Goal: Feedback & Contribution: Submit feedback/report problem

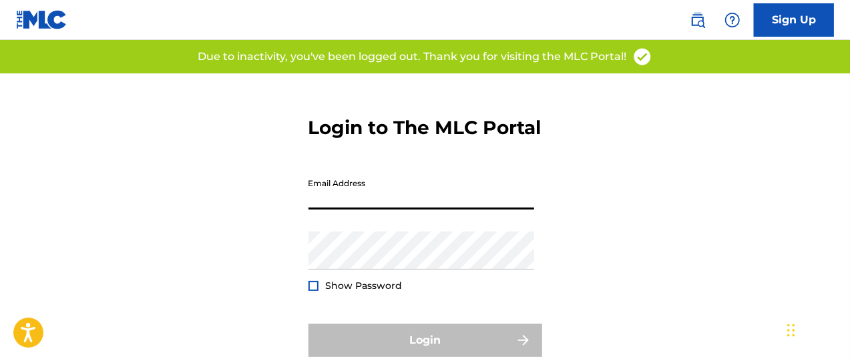
click at [335, 210] on input "Email Address" at bounding box center [421, 191] width 226 height 38
type input "[PERSON_NAME][EMAIL_ADDRESS][DOMAIN_NAME]"
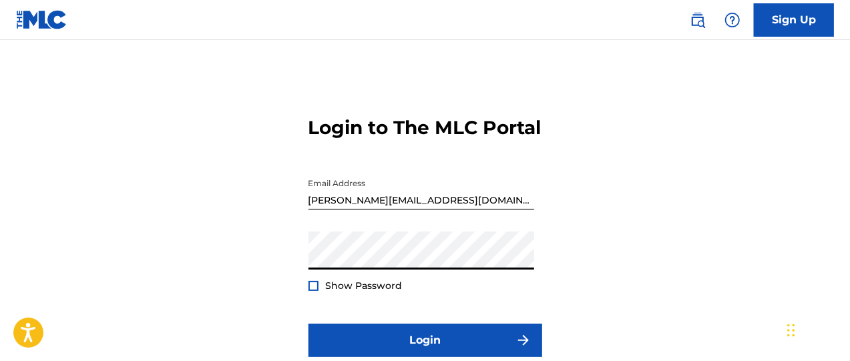
click at [315, 291] on div at bounding box center [313, 286] width 10 height 10
click at [315, 290] on img at bounding box center [313, 285] width 7 height 7
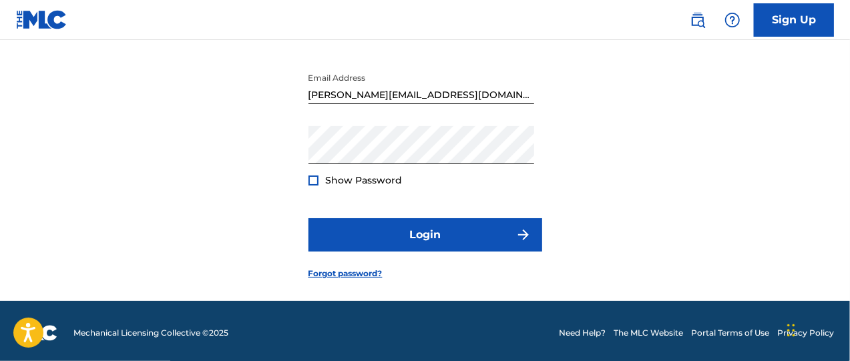
scroll to position [111, 0]
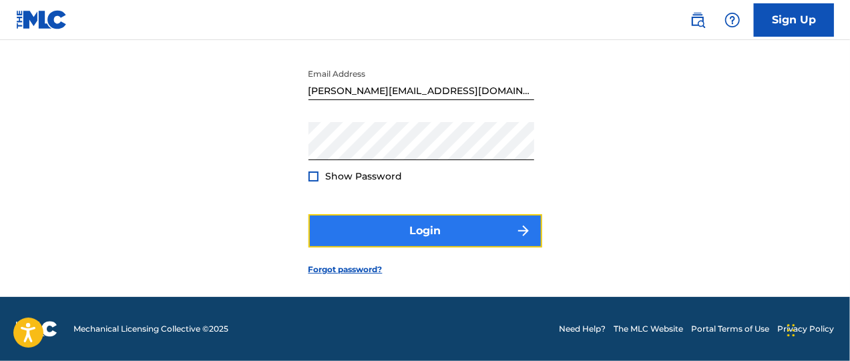
click at [428, 248] on button "Login" at bounding box center [425, 230] width 234 height 33
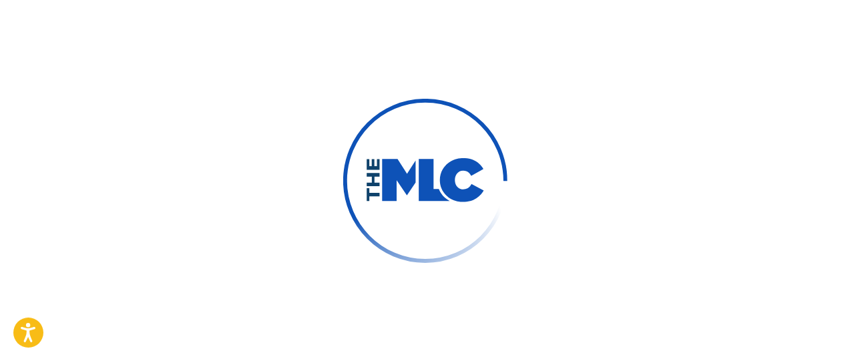
scroll to position [131, 0]
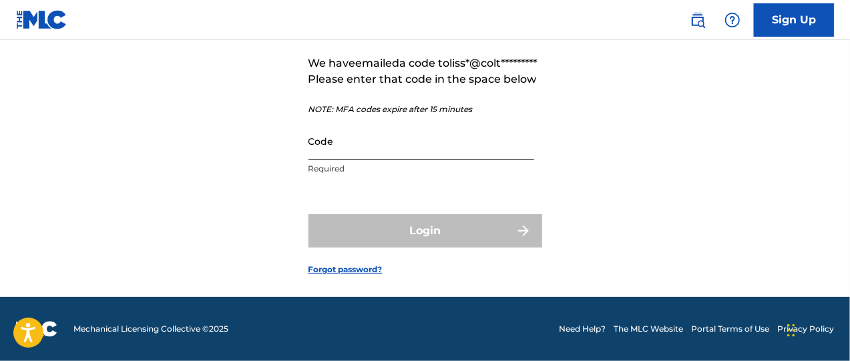
click at [323, 160] on input "Code" at bounding box center [421, 141] width 226 height 38
paste input "277377"
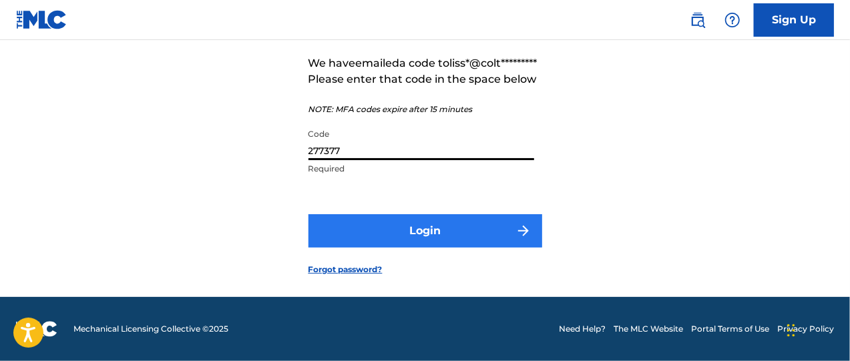
type input "277377"
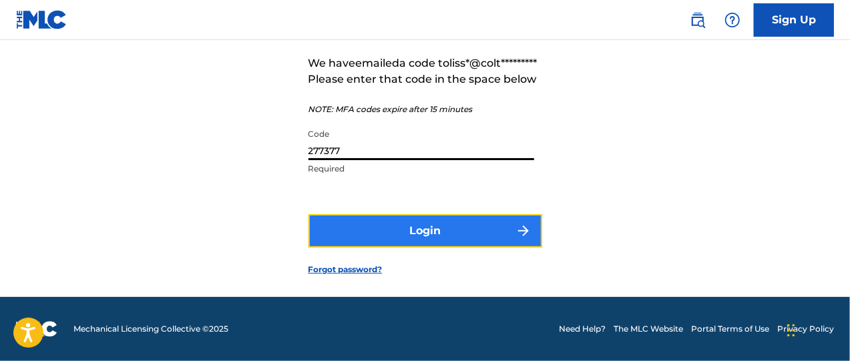
click at [439, 248] on button "Login" at bounding box center [425, 230] width 234 height 33
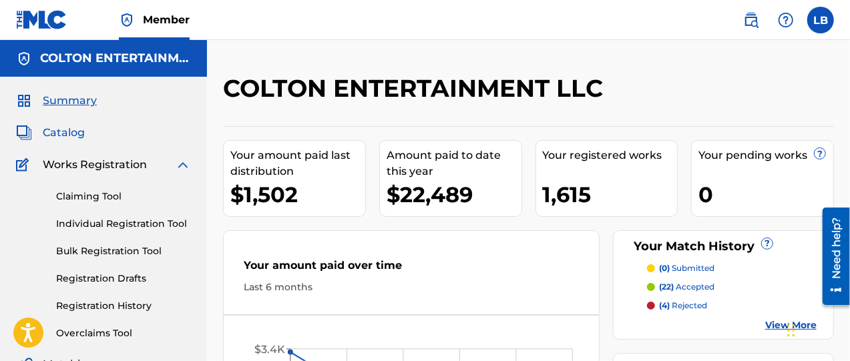
click at [79, 134] on span "Catalog" at bounding box center [64, 133] width 42 height 16
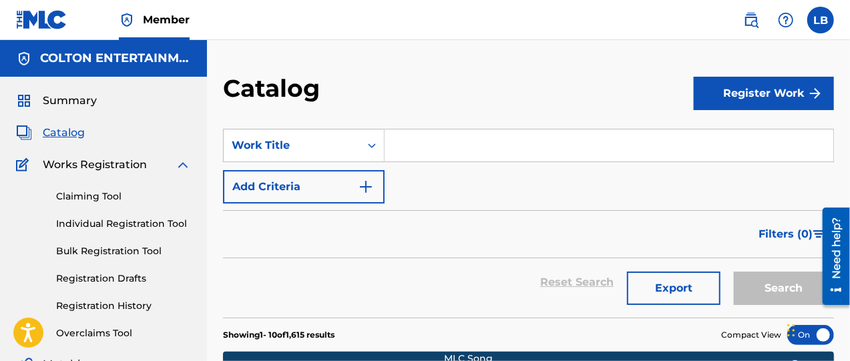
drag, startPoint x: 452, startPoint y: 137, endPoint x: 448, endPoint y: 220, distance: 83.5
click at [452, 137] on input "Search Form" at bounding box center [608, 145] width 448 height 32
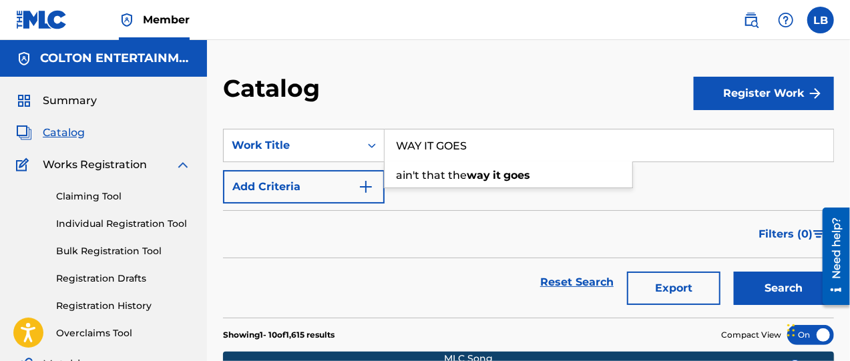
type input "WAY IT GOES"
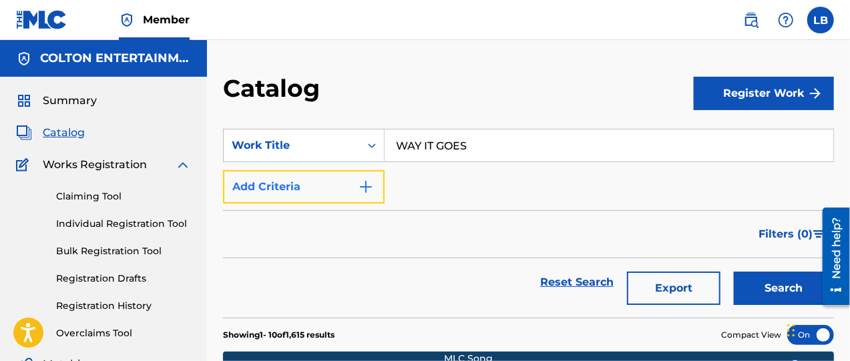
click at [366, 182] on img "Search Form" at bounding box center [366, 187] width 16 height 16
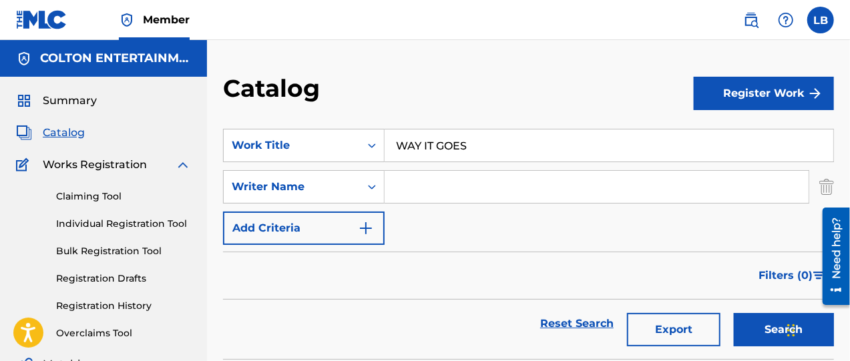
click at [425, 188] on input "Search Form" at bounding box center [596, 187] width 424 height 32
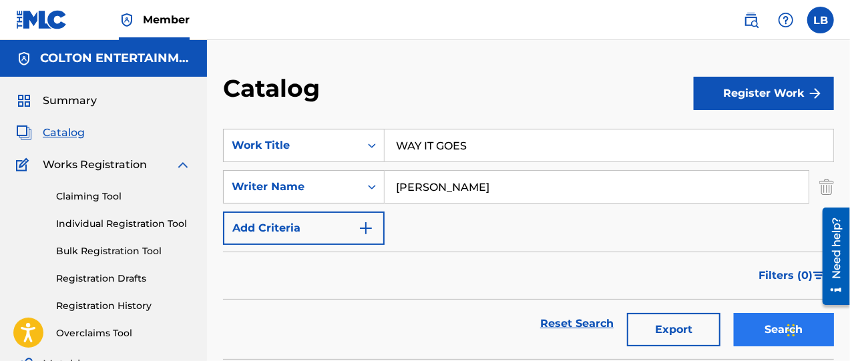
type input "[PERSON_NAME]"
click at [763, 325] on button "Search" at bounding box center [783, 329] width 100 height 33
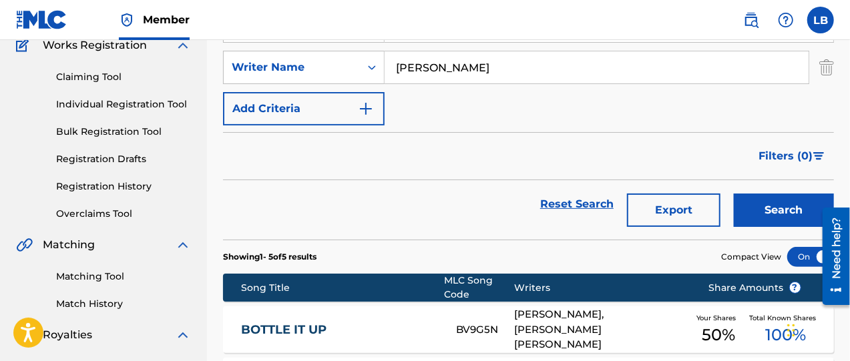
scroll to position [167, 0]
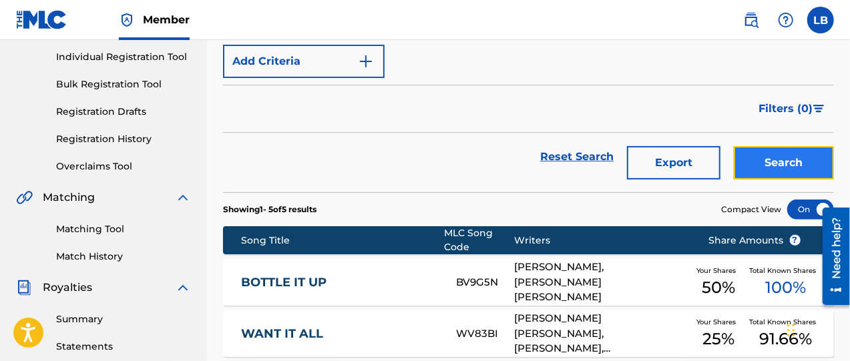
click at [780, 160] on button "Search" at bounding box center [783, 162] width 100 height 33
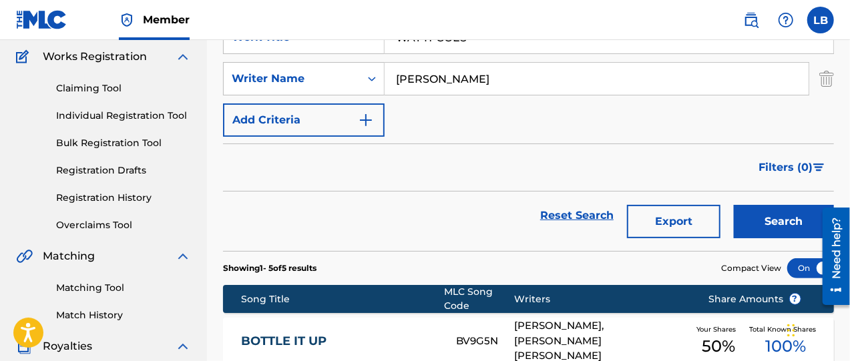
scroll to position [0, 0]
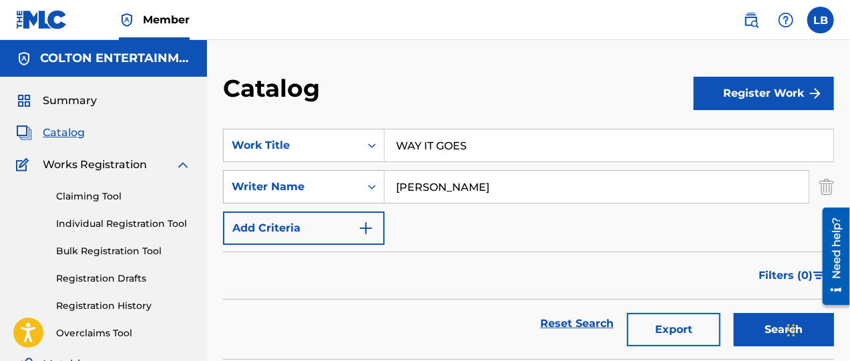
drag, startPoint x: 489, startPoint y: 184, endPoint x: 346, endPoint y: 177, distance: 143.6
click at [346, 177] on div "SearchWithCriteria99bac081-0acd-4527-92c4-48bde99e202c Writer Name [PERSON_NAME]" at bounding box center [528, 186] width 611 height 33
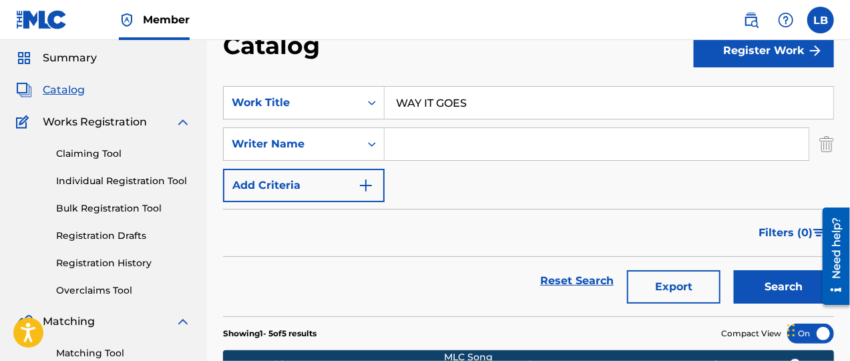
scroll to position [111, 0]
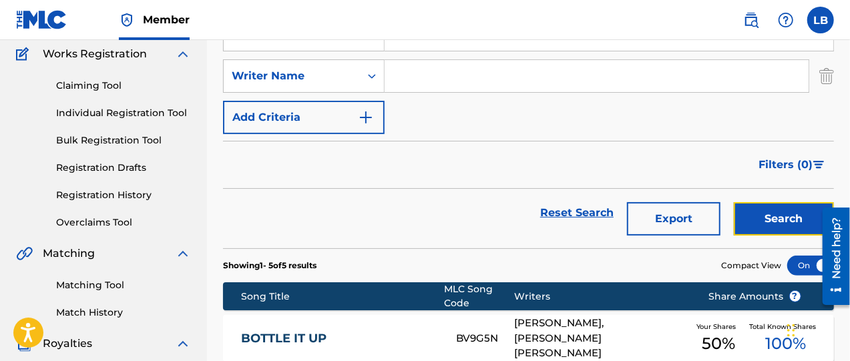
drag, startPoint x: 780, startPoint y: 217, endPoint x: 414, endPoint y: 184, distance: 367.9
click at [770, 217] on button "Search" at bounding box center [783, 218] width 100 height 33
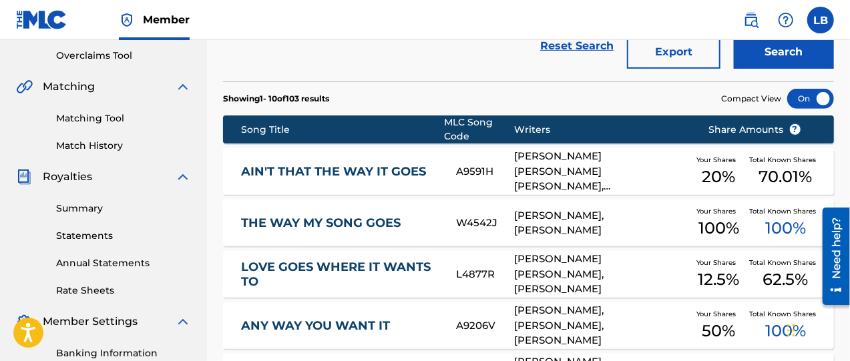
scroll to position [0, 0]
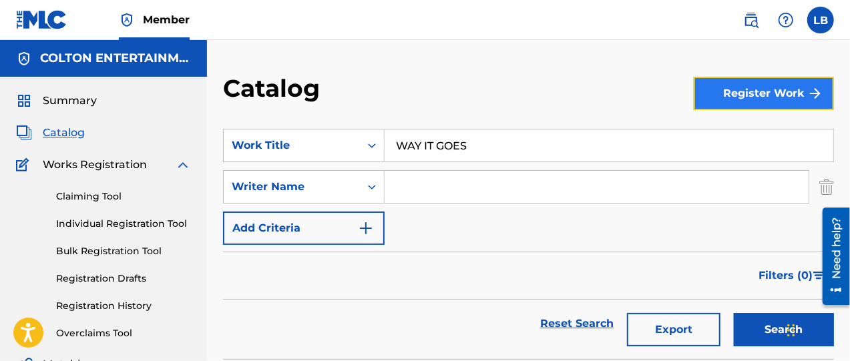
click at [778, 93] on button "Register Work" at bounding box center [763, 93] width 140 height 33
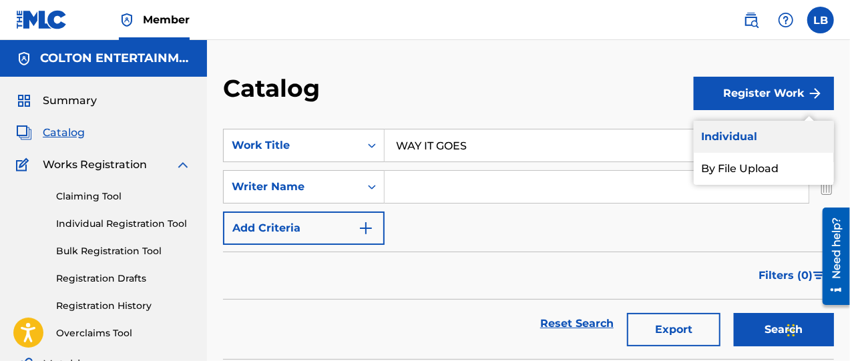
click at [725, 139] on link "Individual" at bounding box center [763, 137] width 140 height 32
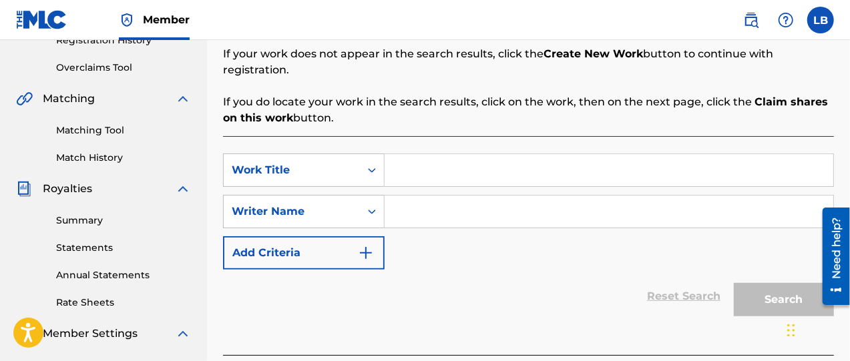
scroll to position [278, 0]
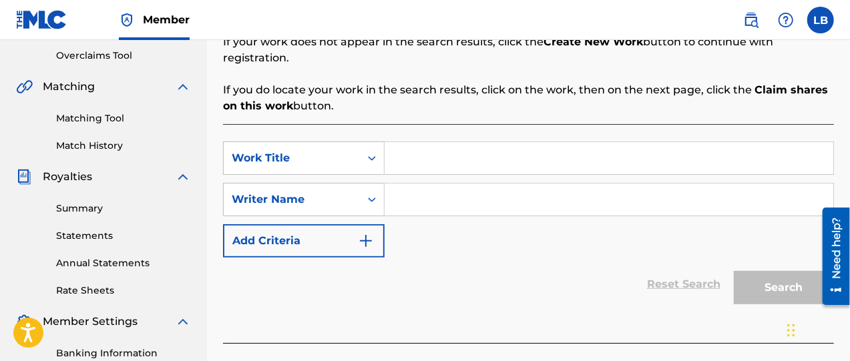
click at [463, 145] on input "Search Form" at bounding box center [608, 158] width 448 height 32
type input "WAY IT GOES"
click at [451, 184] on input "Search Form" at bounding box center [608, 200] width 448 height 32
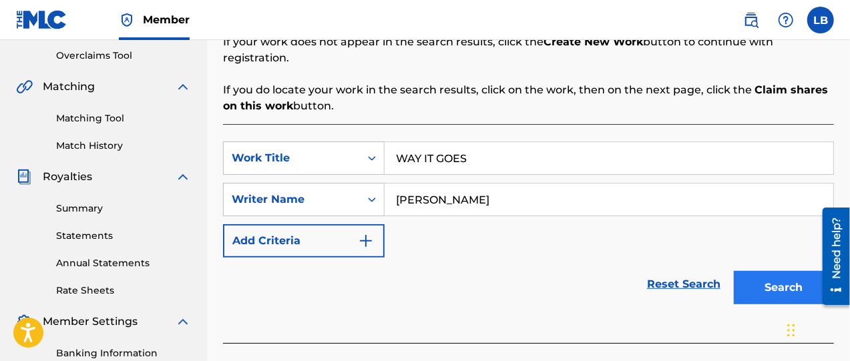
type input "[PERSON_NAME]"
click at [766, 271] on button "Search" at bounding box center [783, 287] width 100 height 33
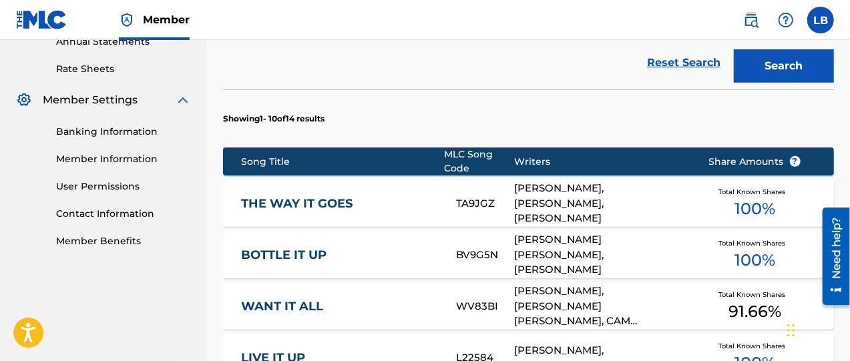
scroll to position [501, 0]
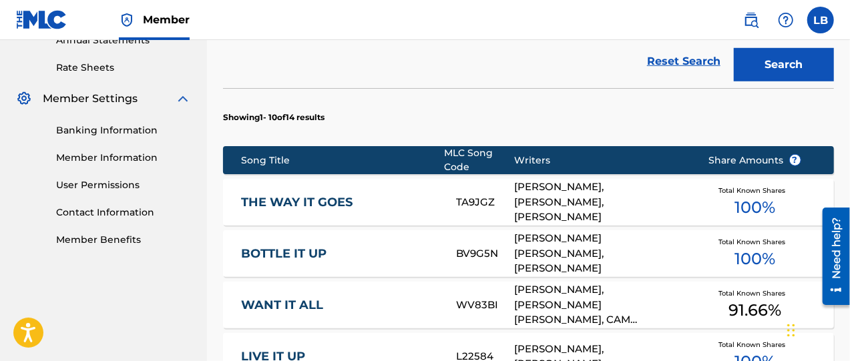
click at [350, 195] on link "THE WAY IT GOES" at bounding box center [339, 202] width 197 height 15
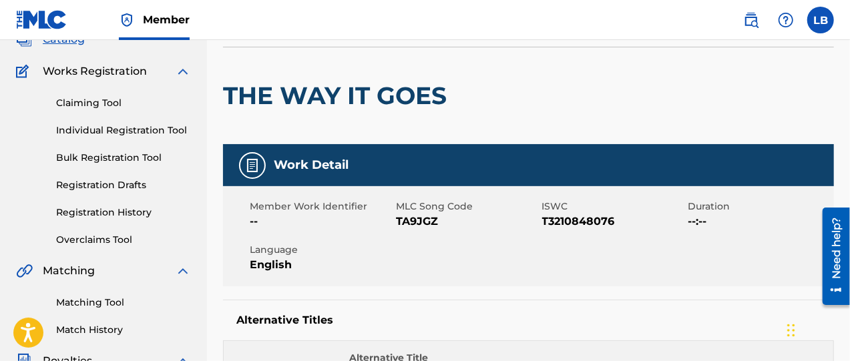
scroll to position [111, 0]
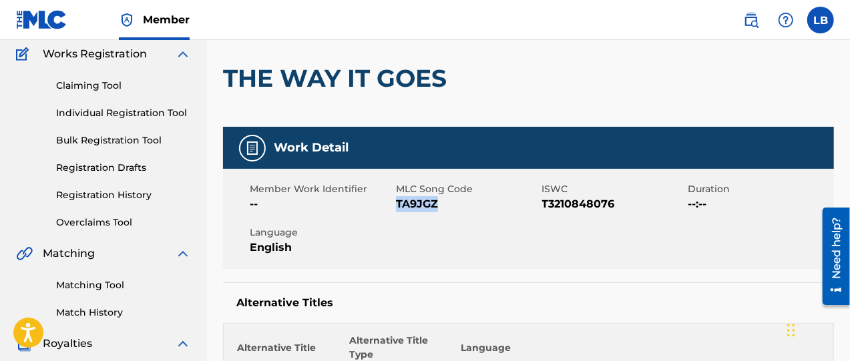
drag, startPoint x: 398, startPoint y: 204, endPoint x: 456, endPoint y: 208, distance: 58.9
click at [456, 208] on span "TA9JGZ" at bounding box center [467, 204] width 143 height 16
copy span "TA9JGZ"
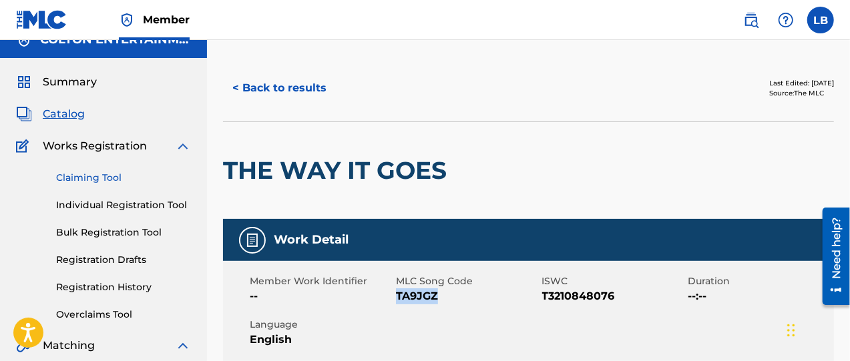
scroll to position [0, 0]
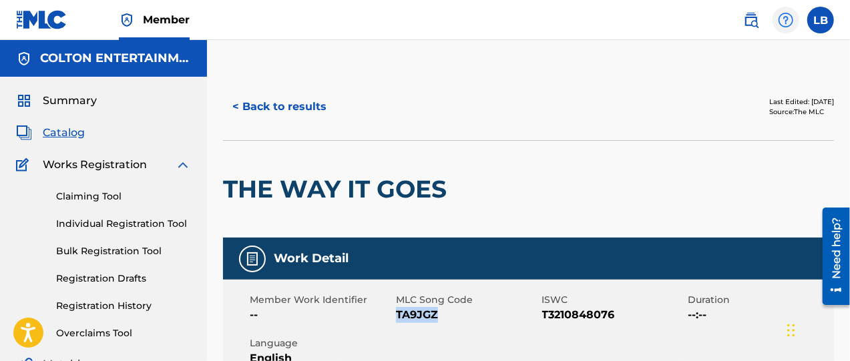
click at [785, 22] on img at bounding box center [785, 20] width 16 height 16
click at [767, 133] on link "Contact us" at bounding box center [785, 149] width 113 height 32
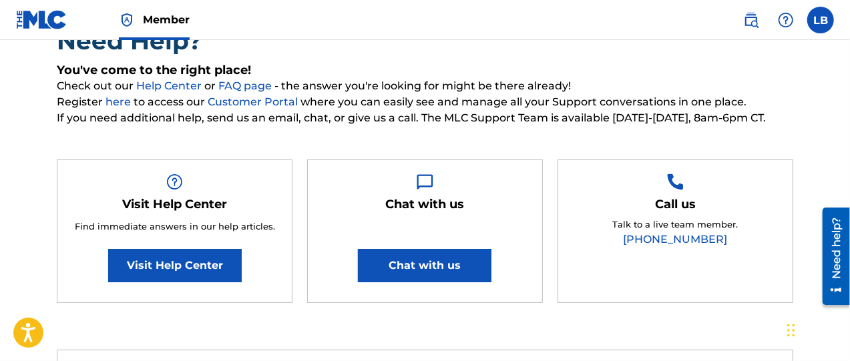
scroll to position [222, 0]
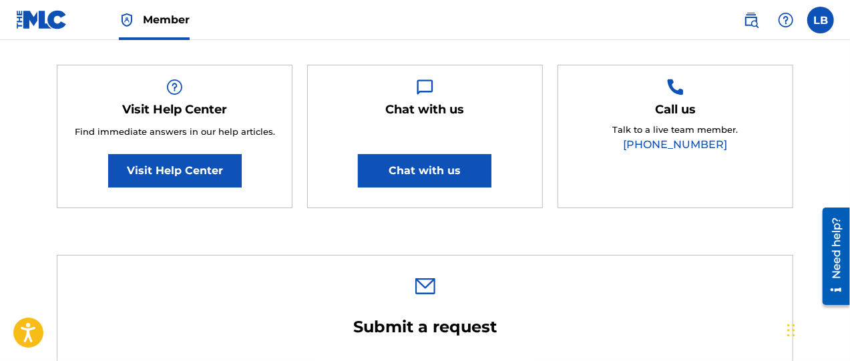
click at [429, 291] on img at bounding box center [425, 286] width 20 height 16
click at [428, 287] on img at bounding box center [425, 286] width 20 height 16
click at [421, 332] on h2 "Submit a request" at bounding box center [425, 327] width 320 height 20
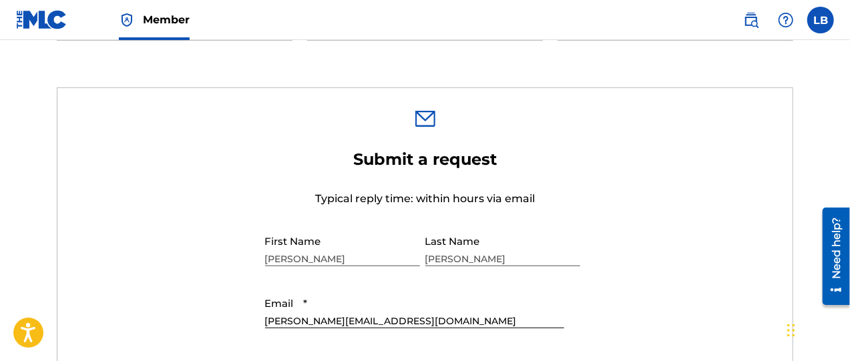
scroll to position [501, 0]
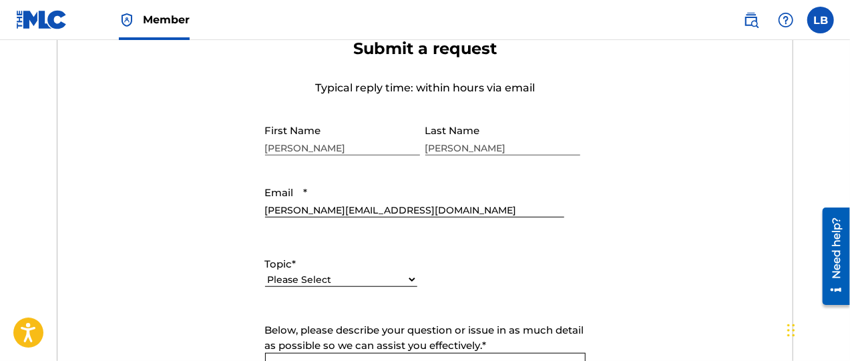
click at [406, 279] on select "Please Select I need help with my account I need help with managing my catalog …" at bounding box center [341, 280] width 152 height 14
click at [585, 304] on form "Submit a request Typical reply time: within hours via email First Name [PERSON_…" at bounding box center [424, 318] width 735 height 558
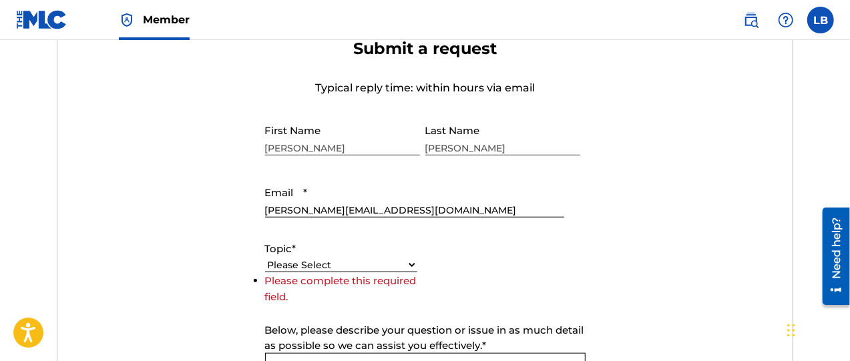
click at [335, 261] on select "Please Select I need help with my account I need help with managing my catalog …" at bounding box center [341, 265] width 152 height 14
click at [265, 272] on select "Please Select I need help with my account I need help with managing my catalog …" at bounding box center [341, 265] width 152 height 14
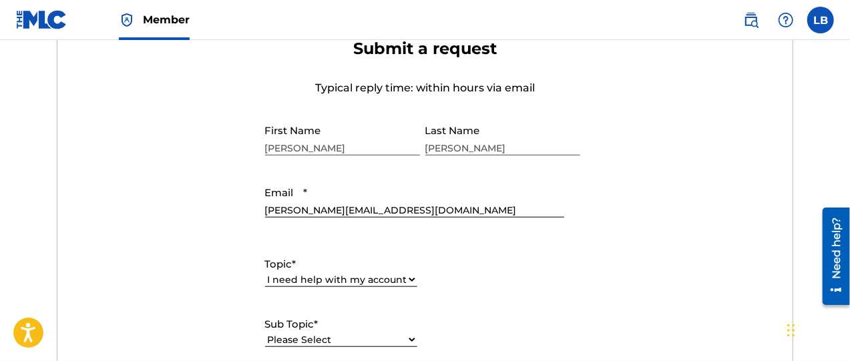
scroll to position [667, 0]
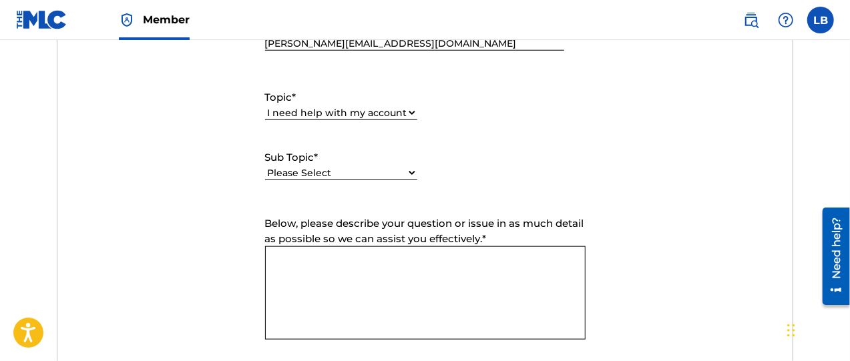
click at [408, 169] on select "Please Select I need help with my user account I can't log in to my user accoun…" at bounding box center [341, 173] width 152 height 14
click at [559, 163] on div "Topic * Please Select I need help with my account I need help with managing my …" at bounding box center [425, 135] width 320 height 120
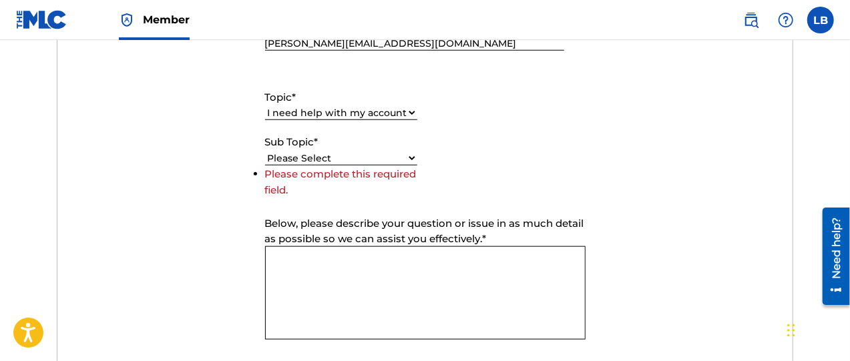
click at [412, 111] on select "Please Select I need help with my account I need help with managing my catalog …" at bounding box center [341, 113] width 152 height 14
select select "I need help with managing my catalog"
click at [265, 106] on select "Please Select I need help with my account I need help with managing my catalog …" at bounding box center [341, 113] width 152 height 14
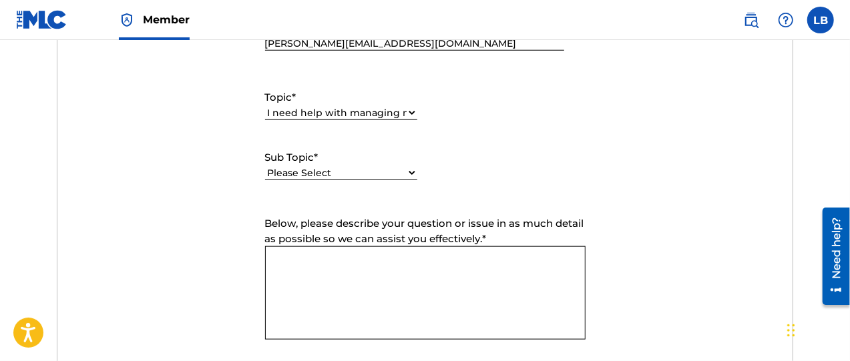
click at [411, 172] on select "Please Select I need help with CWR I need help registering my work(s) in The ML…" at bounding box center [341, 173] width 152 height 14
select select "I need help with a conflict or overclaim"
click at [265, 166] on select "Please Select I need help with CWR I need help registering my work(s) in The ML…" at bounding box center [341, 173] width 152 height 14
click at [318, 256] on textarea "Below, please describe your question or issue in as much detail as possible so …" at bounding box center [425, 292] width 320 height 93
paste textarea "TA9JGZ"
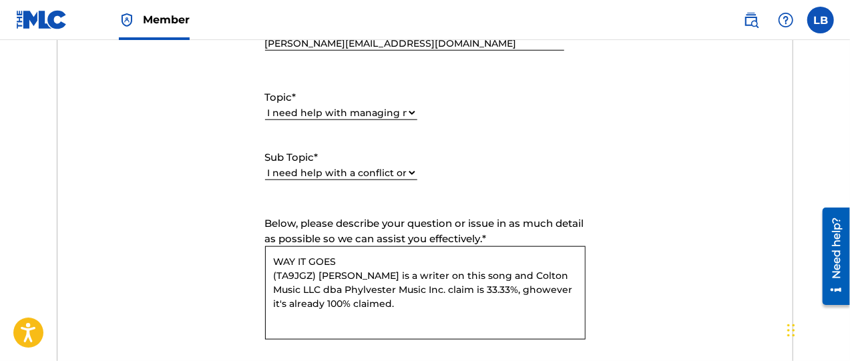
click at [494, 291] on textarea "WAY IT GOES (TA9JGZ) [PERSON_NAME] is a writer on this song and Colton Music LL…" at bounding box center [425, 292] width 320 height 93
click at [384, 308] on textarea "WAY IT GOES (TA9JGZ) [PERSON_NAME] is a writer on this song and Colton Music LL…" at bounding box center [425, 292] width 320 height 93
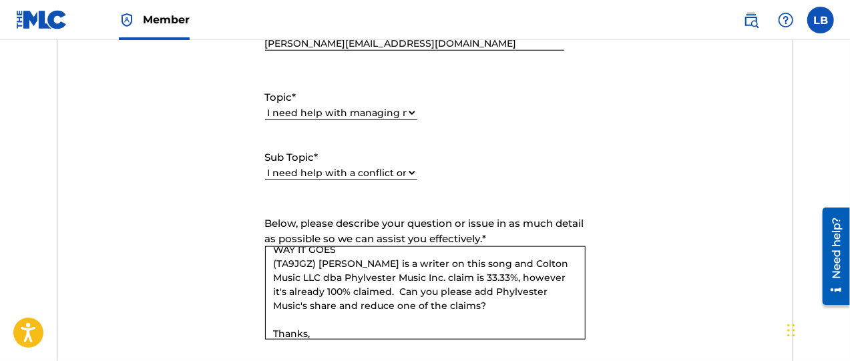
scroll to position [26, 0]
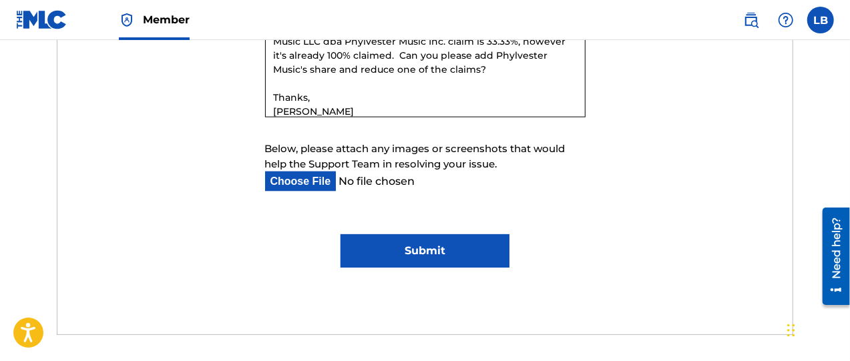
type textarea "WAY IT GOES (TA9JGZ) [PERSON_NAME] is a writer on this song and Colton Music LL…"
click at [431, 249] on input "Submit" at bounding box center [424, 250] width 169 height 33
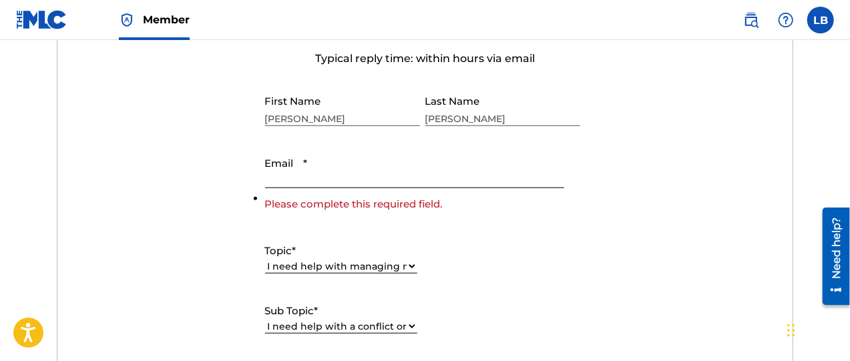
scroll to position [517, 0]
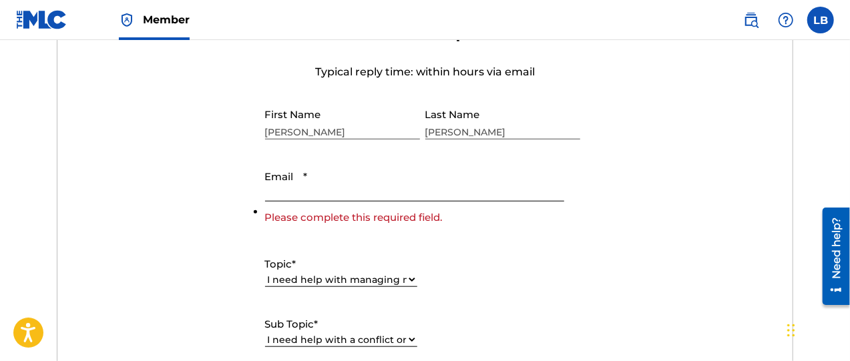
click at [288, 185] on input "Email *" at bounding box center [414, 182] width 299 height 38
type input "[PERSON_NAME][EMAIL_ADDRESS][DOMAIN_NAME]"
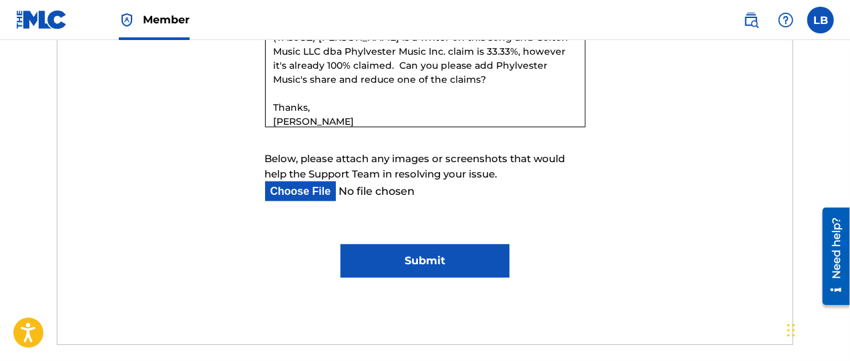
scroll to position [906, 0]
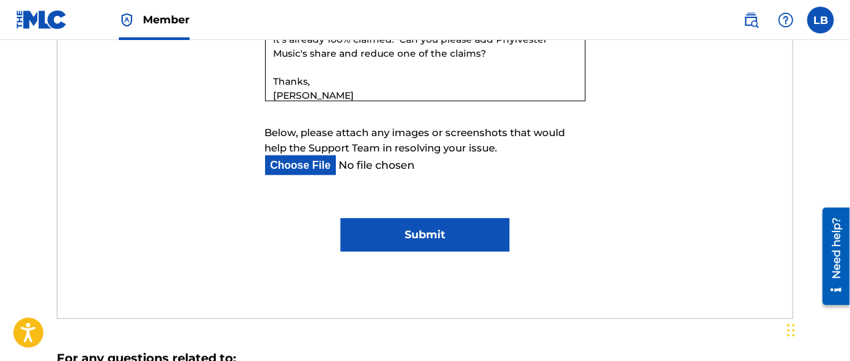
click at [434, 229] on input "Submit" at bounding box center [424, 234] width 169 height 33
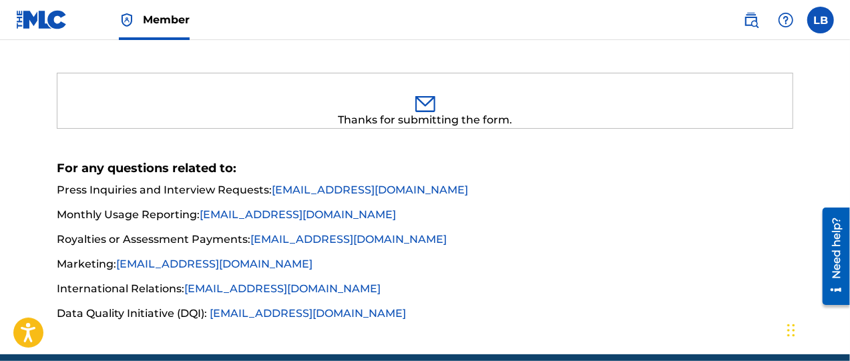
scroll to position [127, 0]
